Goal: Find specific fact

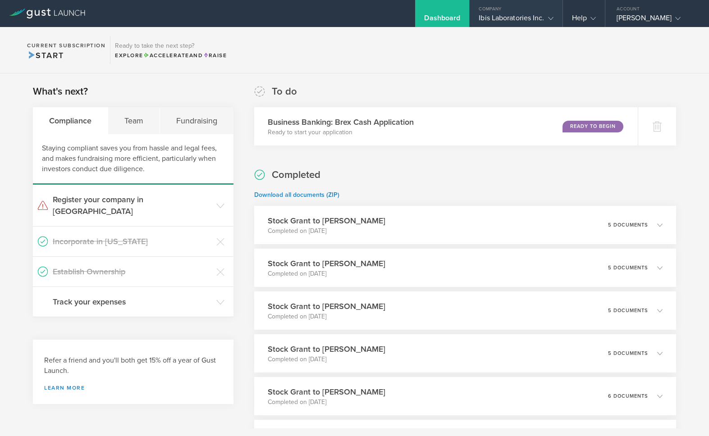
click at [495, 20] on div "Ibis Laboratories Inc." at bounding box center [516, 21] width 74 height 14
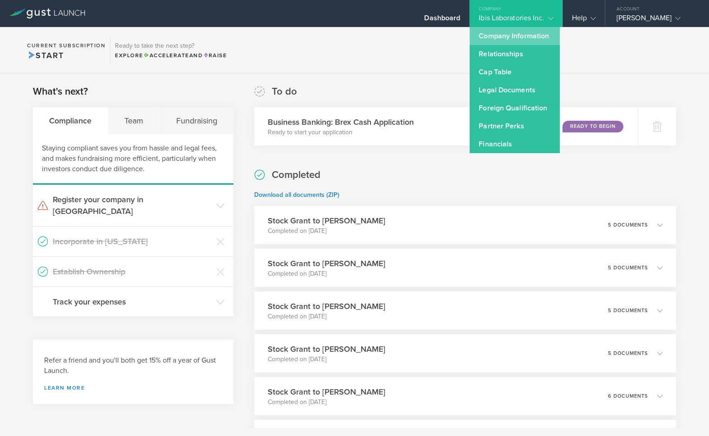
click at [495, 34] on link "Company Information" at bounding box center [515, 36] width 90 height 18
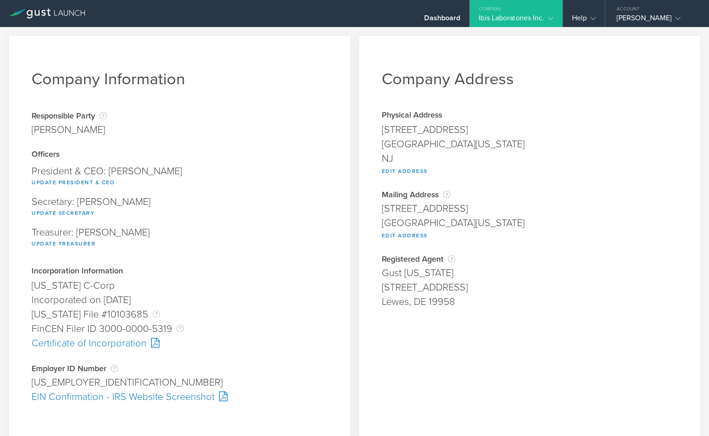
click at [83, 346] on div "Certificate of Incorporation" at bounding box center [180, 343] width 296 height 14
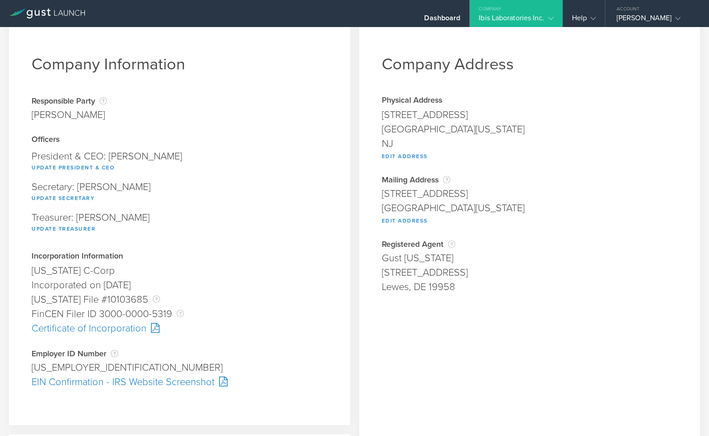
scroll to position [46, 0]
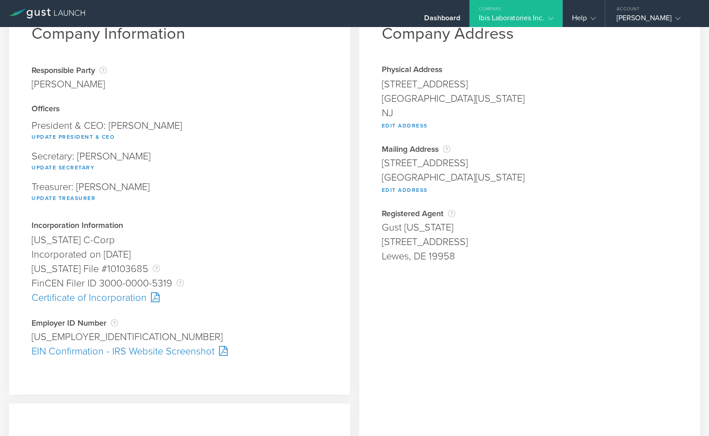
click at [78, 354] on div "EIN Confirmation - IRS Website Screenshot" at bounding box center [180, 351] width 296 height 14
drag, startPoint x: 87, startPoint y: 338, endPoint x: 23, endPoint y: 342, distance: 64.6
click at [23, 342] on div "Company Information Responsible Party The name of the party responsible for fil…" at bounding box center [179, 193] width 341 height 404
copy div "[US_EMPLOYER_IDENTIFICATION_NUMBER]"
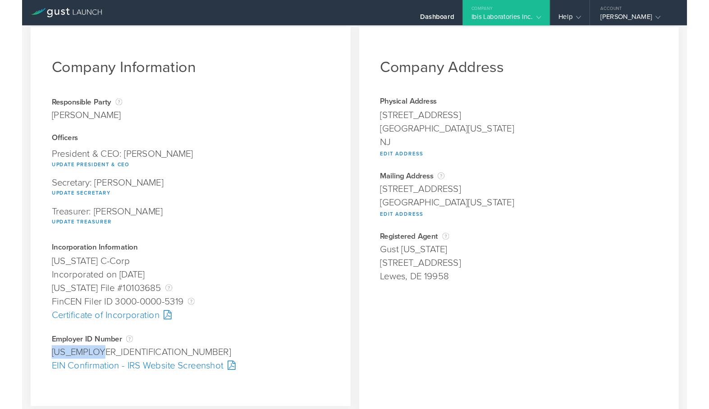
scroll to position [0, 0]
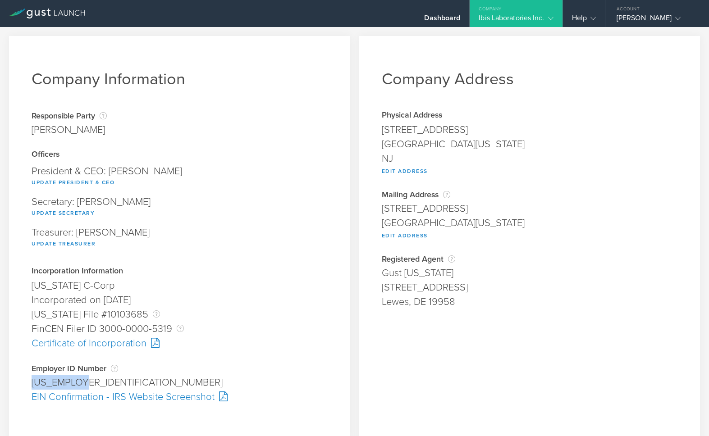
copy div "[US_EMPLOYER_IDENTIFICATION_NUMBER]"
